Goal: Information Seeking & Learning: Learn about a topic

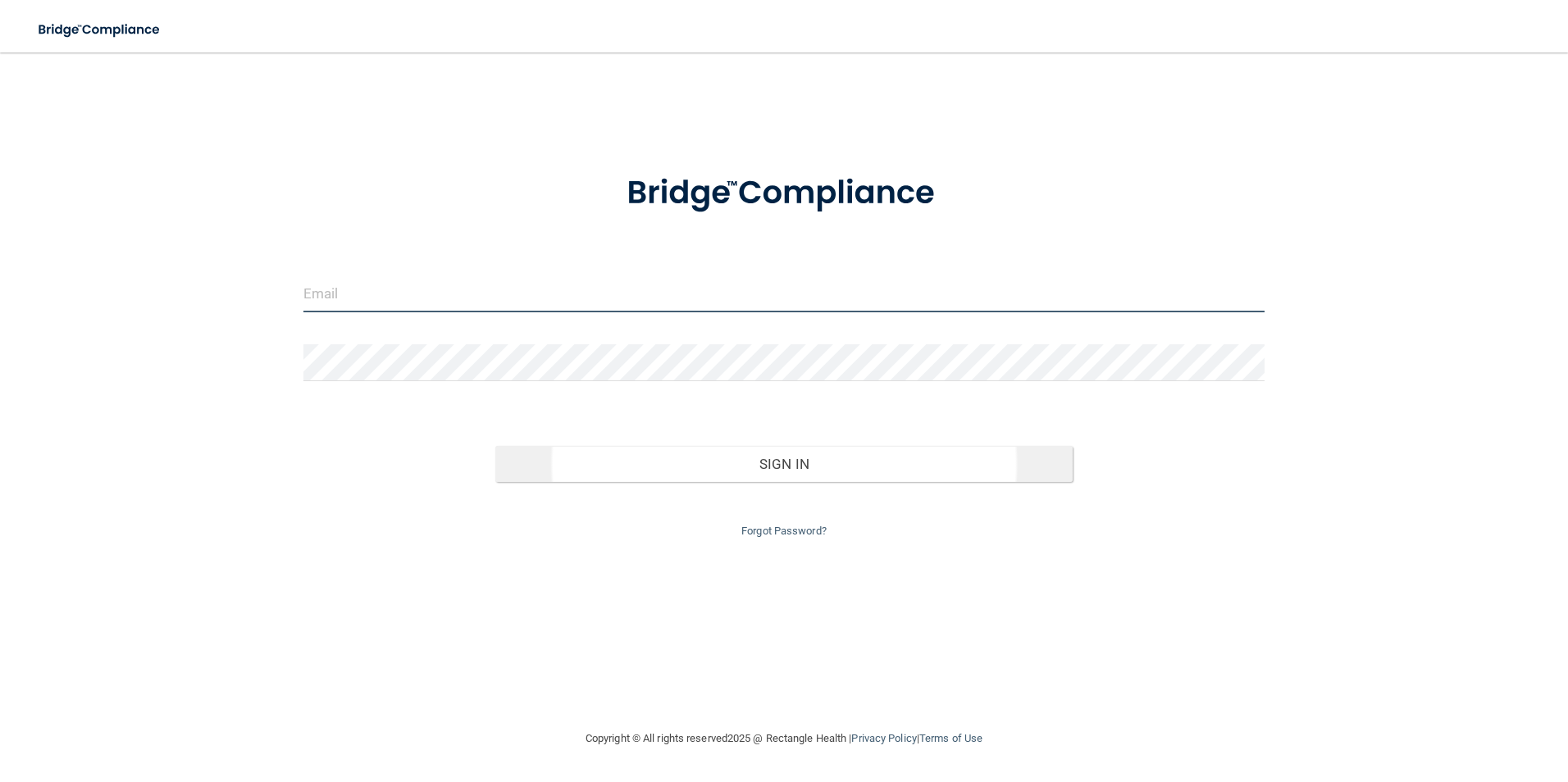
type input "[EMAIL_ADDRESS][DOMAIN_NAME]"
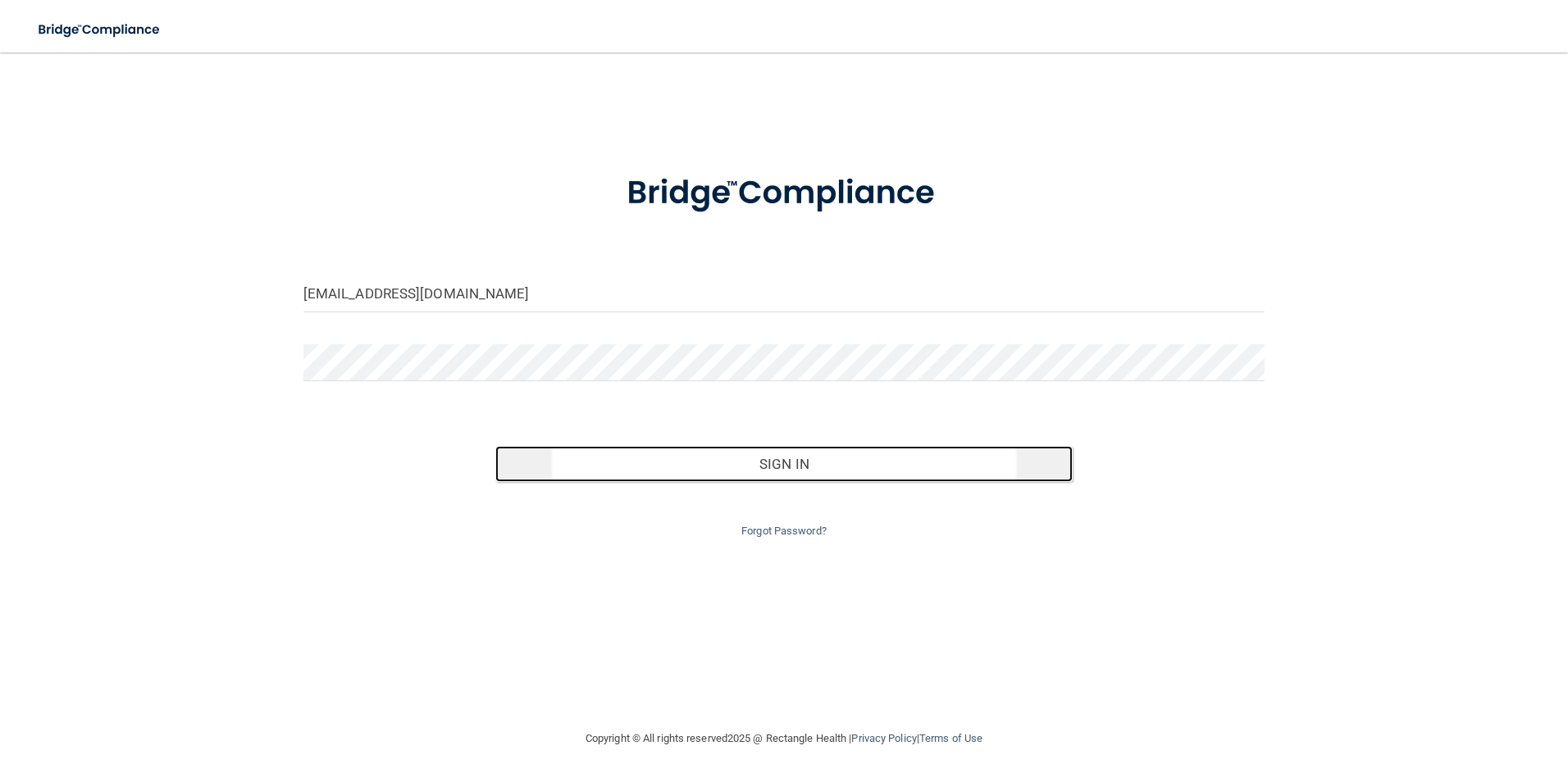
click at [774, 467] on button "Sign In" at bounding box center [784, 464] width 577 height 36
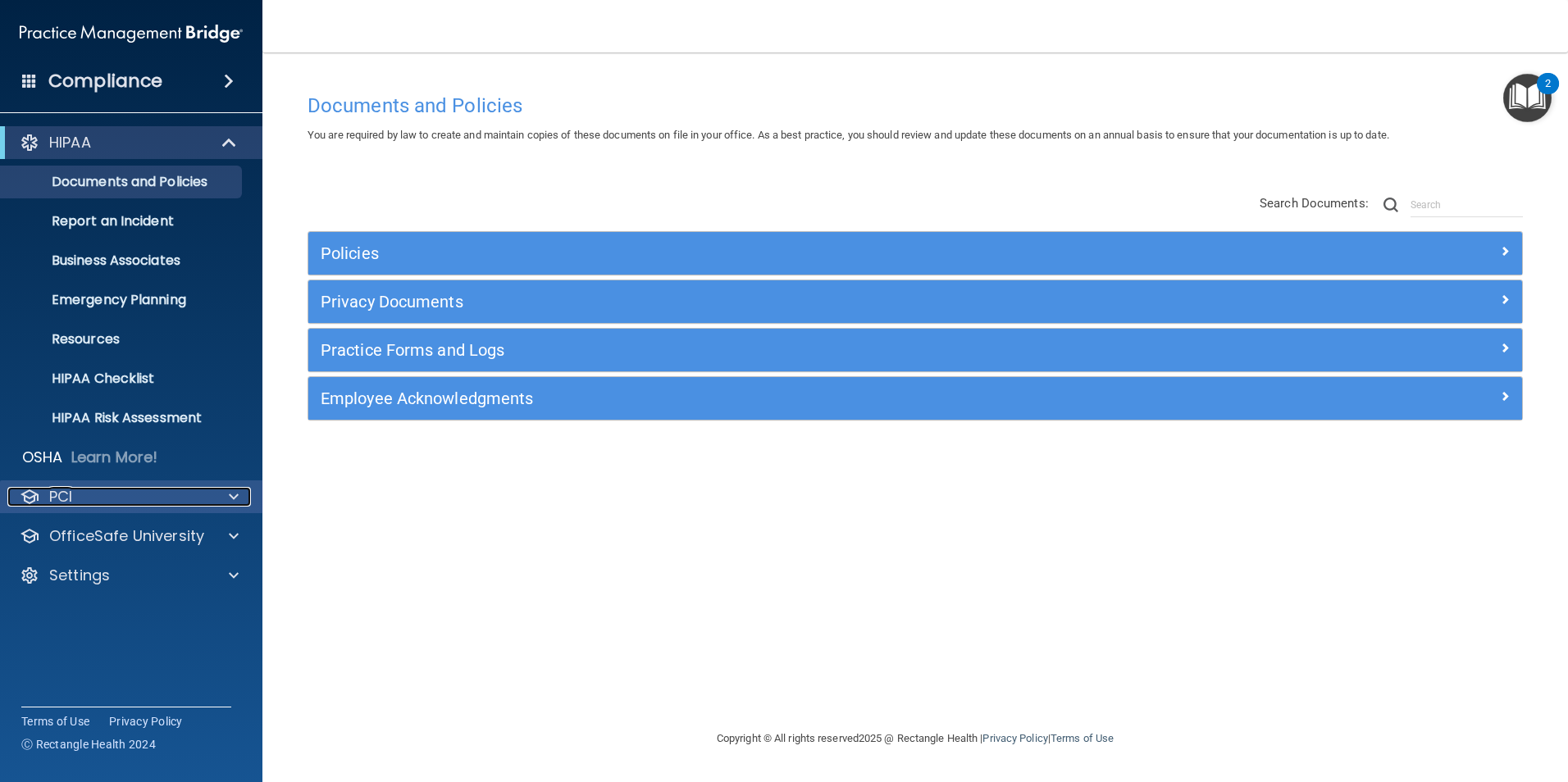
click at [229, 499] on span at bounding box center [234, 497] width 10 height 20
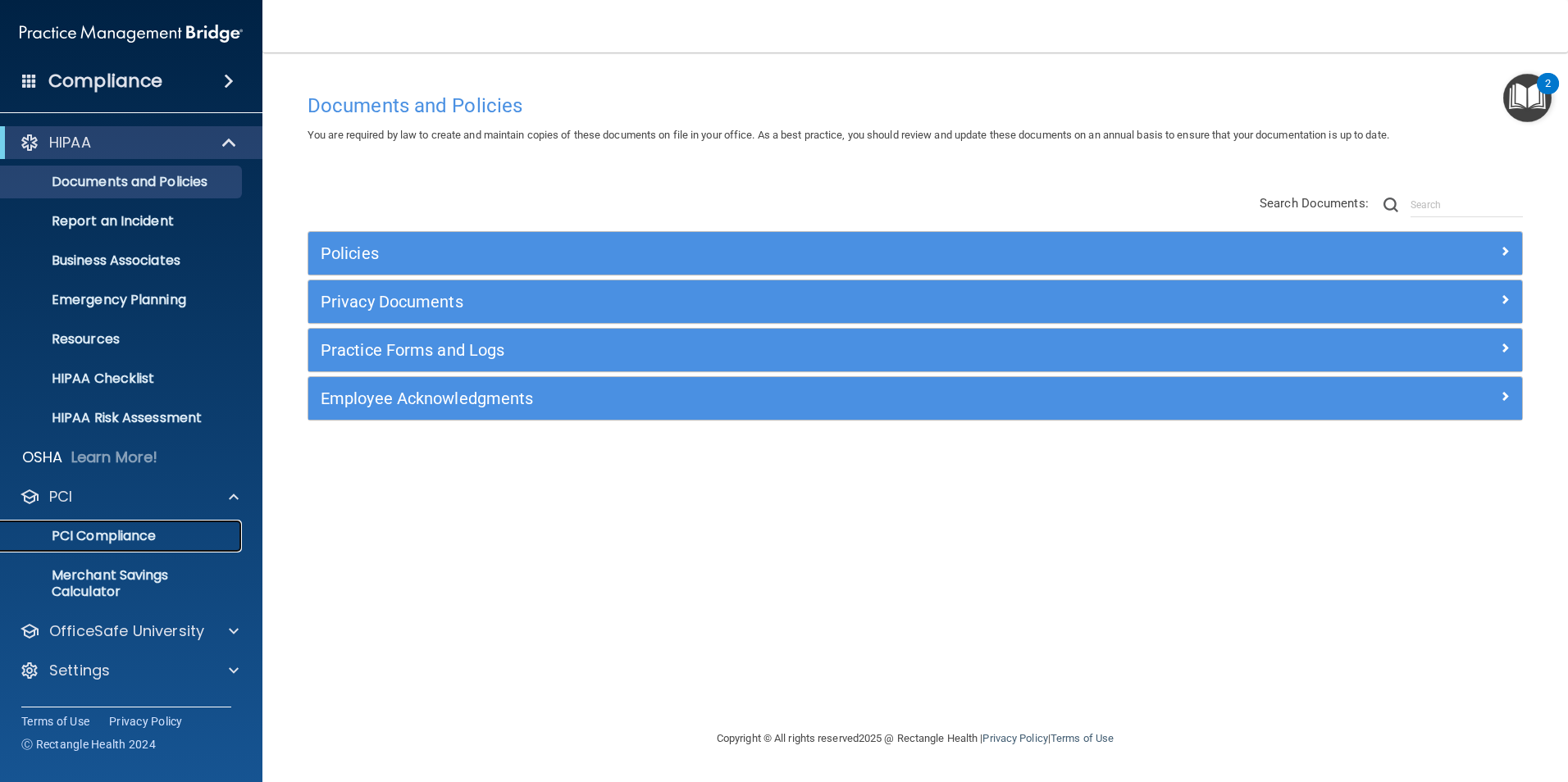
click at [187, 532] on p "PCI Compliance" at bounding box center [122, 536] width 224 height 17
click at [224, 494] on div at bounding box center [231, 497] width 41 height 20
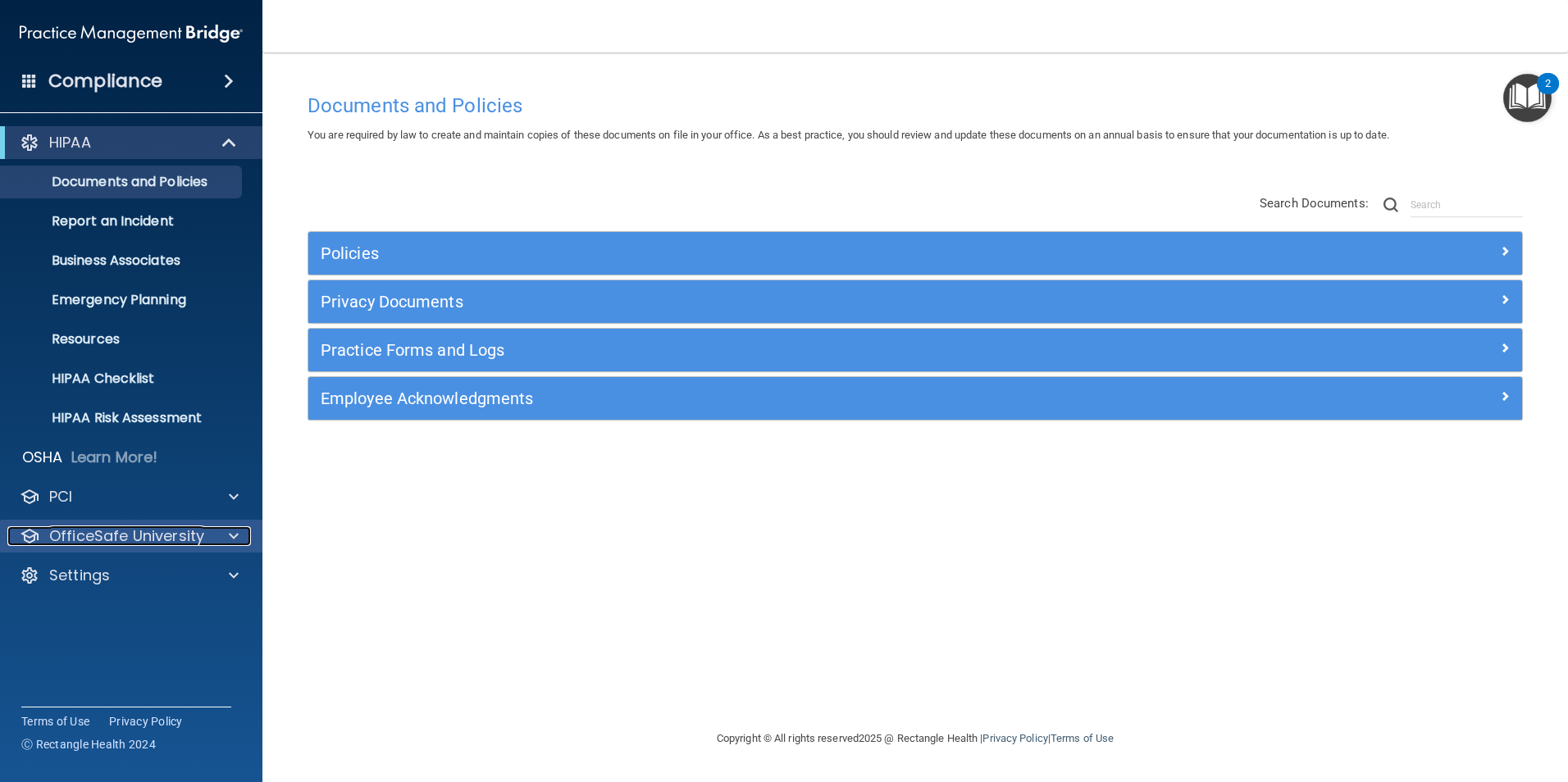
click at [231, 534] on span at bounding box center [234, 536] width 10 height 20
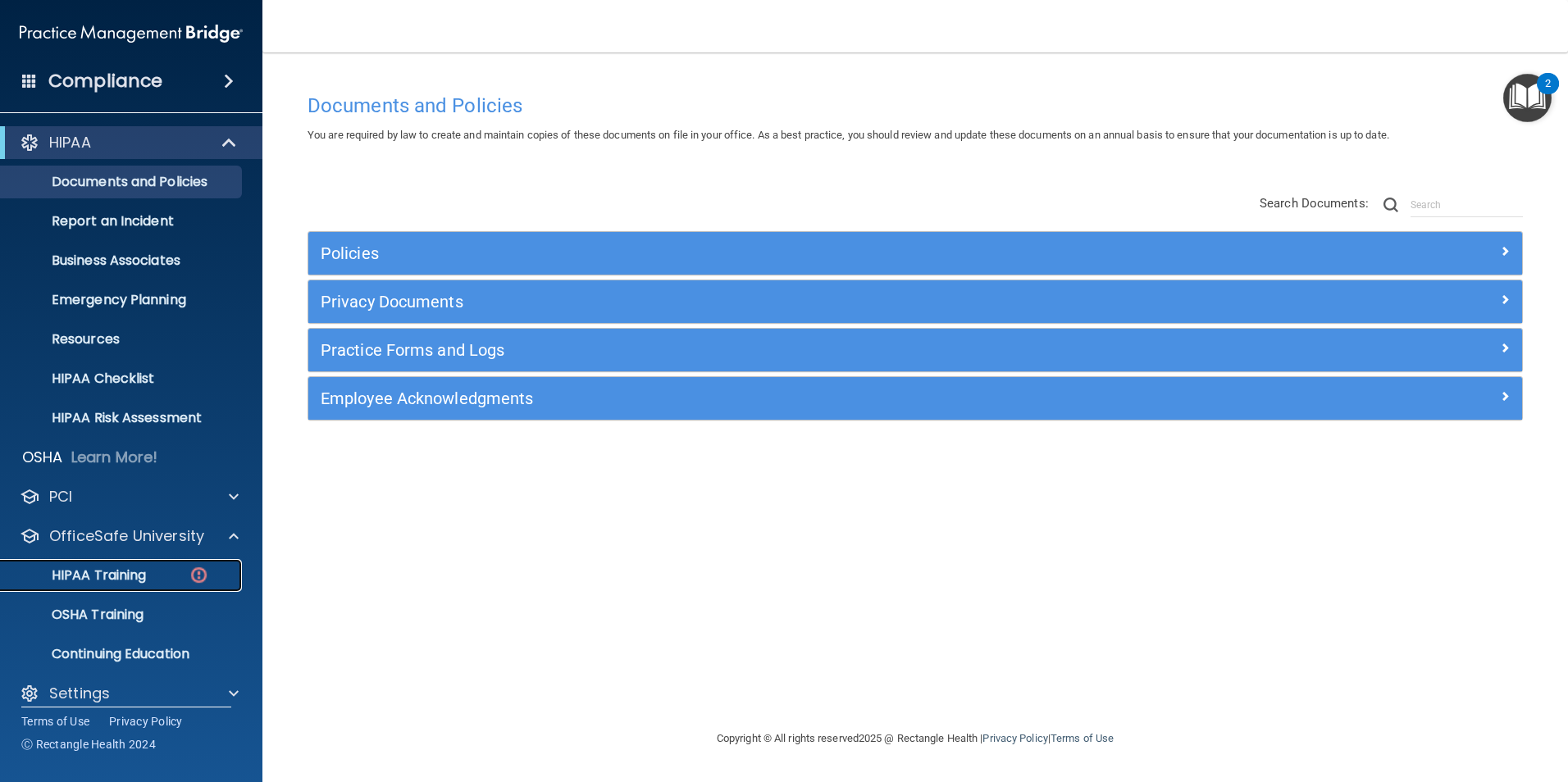
click at [111, 570] on p "HIPAA Training" at bounding box center [78, 575] width 135 height 17
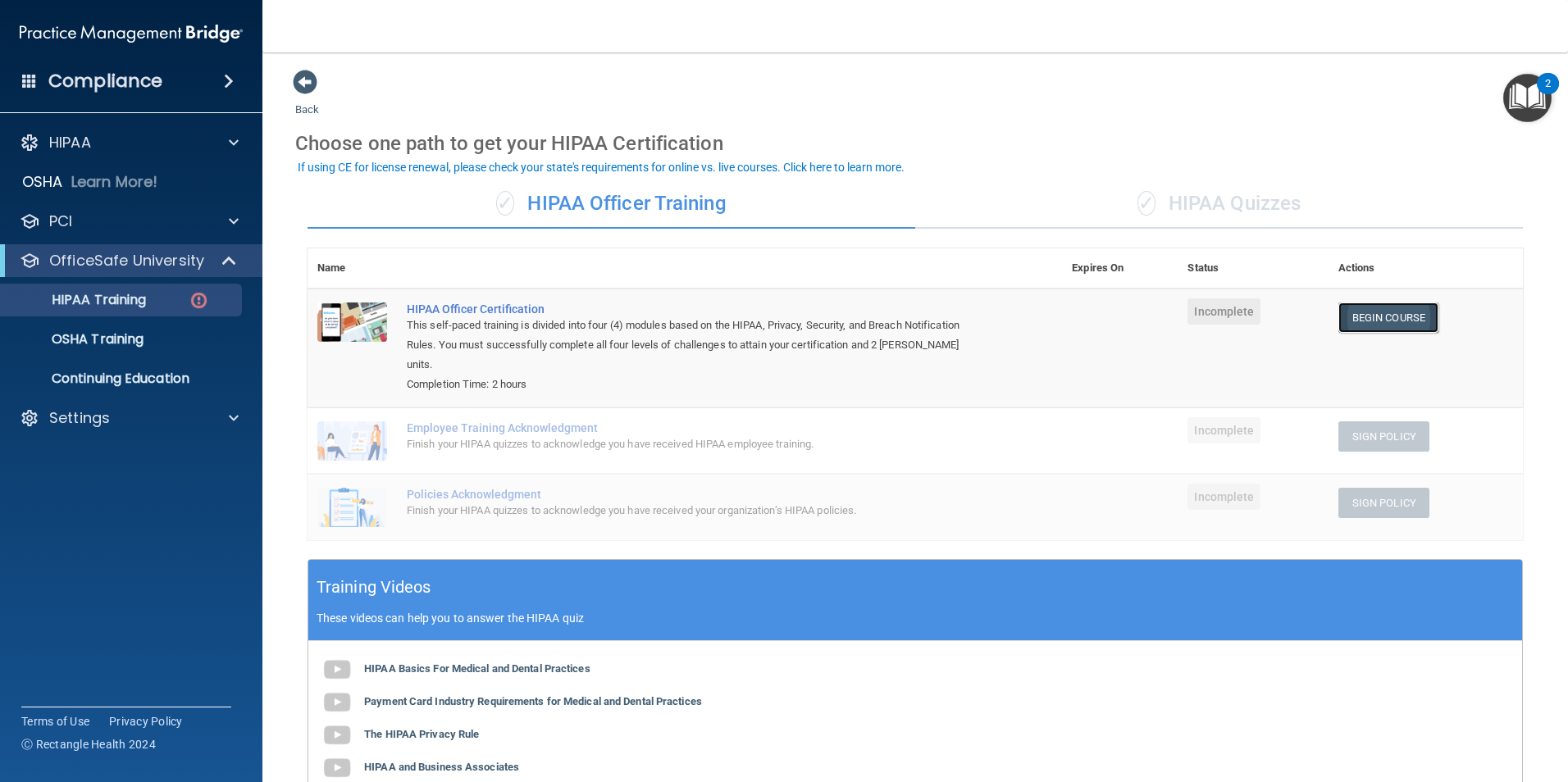
click at [1390, 320] on link "Begin Course" at bounding box center [1389, 317] width 100 height 30
